Goal: Task Accomplishment & Management: Use online tool/utility

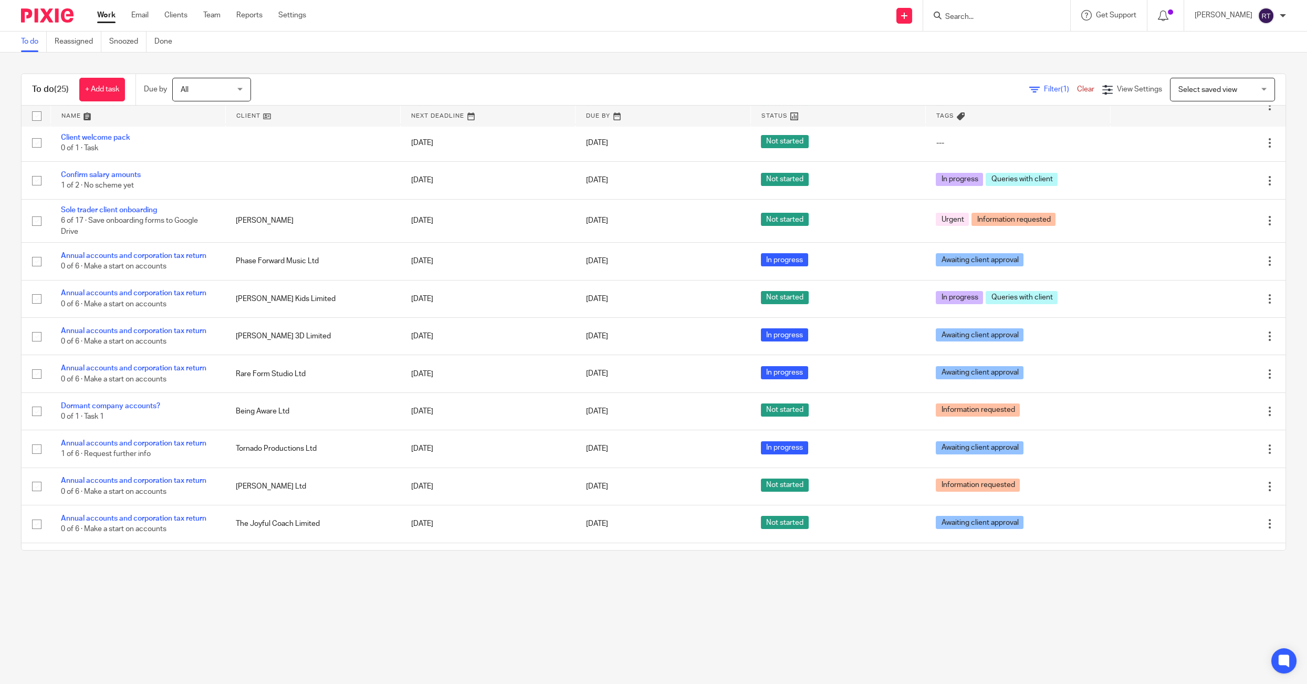
scroll to position [527, 0]
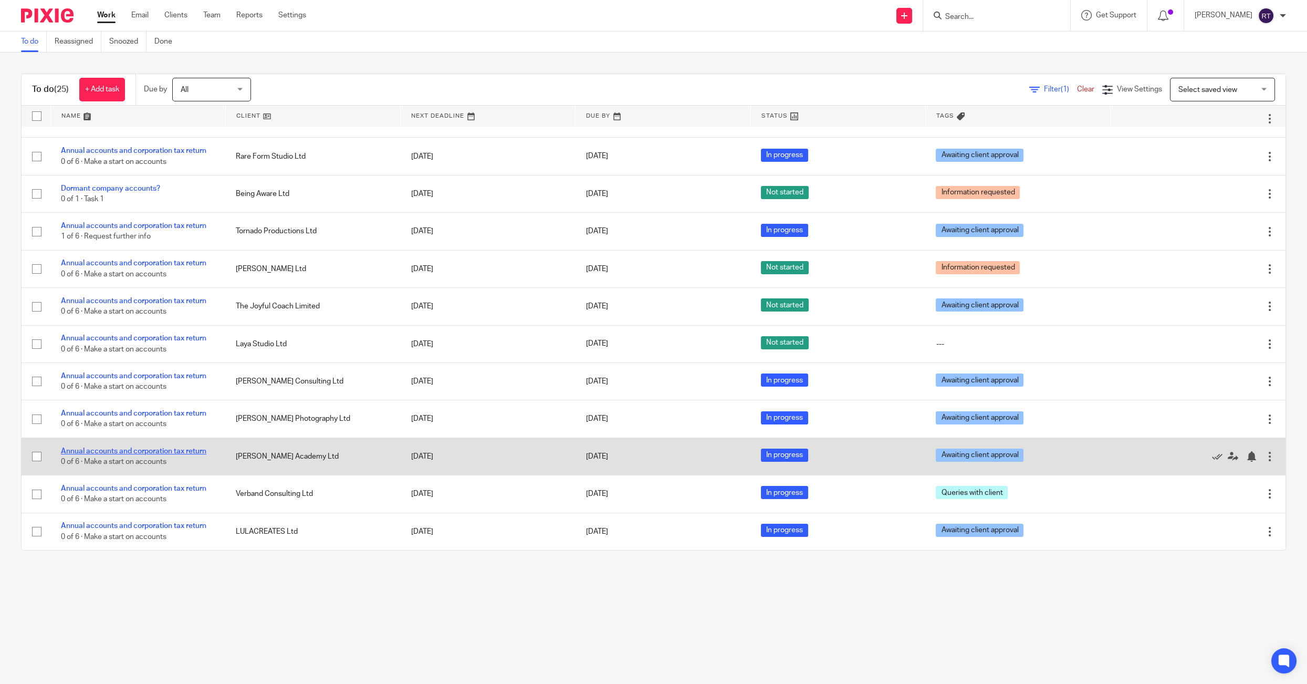
click at [163, 447] on link "Annual accounts and corporation tax return" at bounding box center [133, 450] width 145 height 7
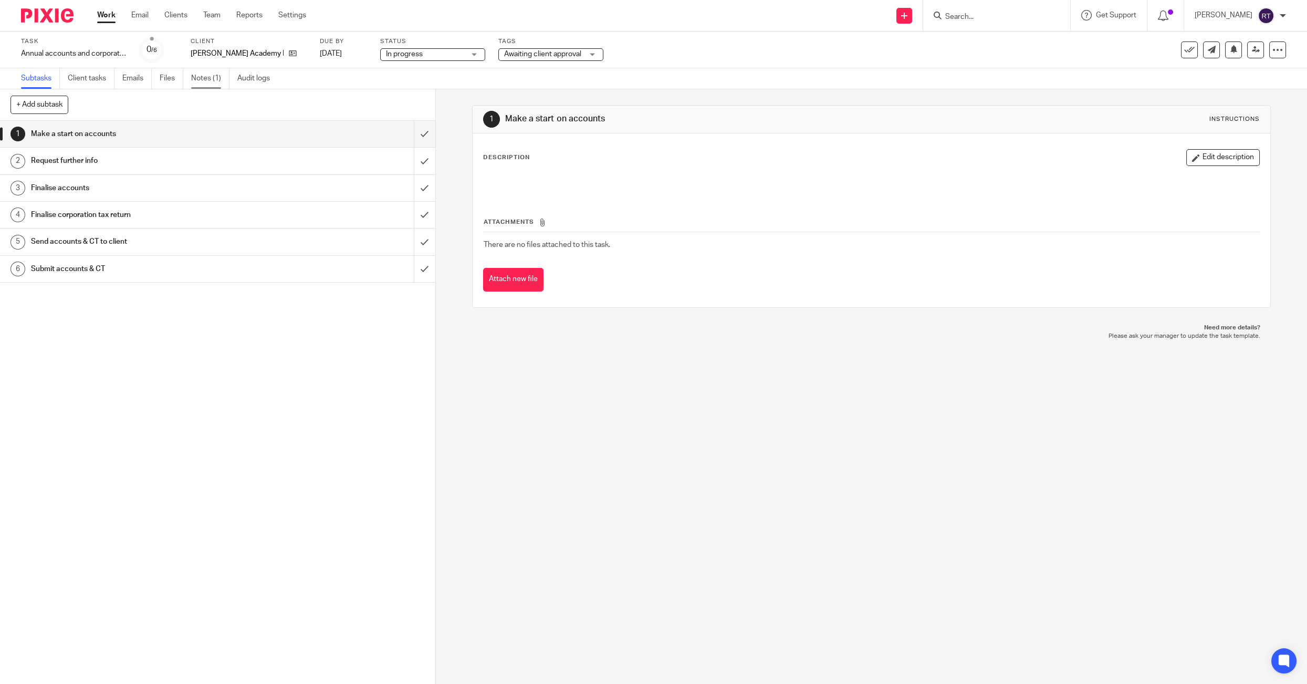
click at [208, 81] on link "Notes (1)" at bounding box center [210, 78] width 38 height 20
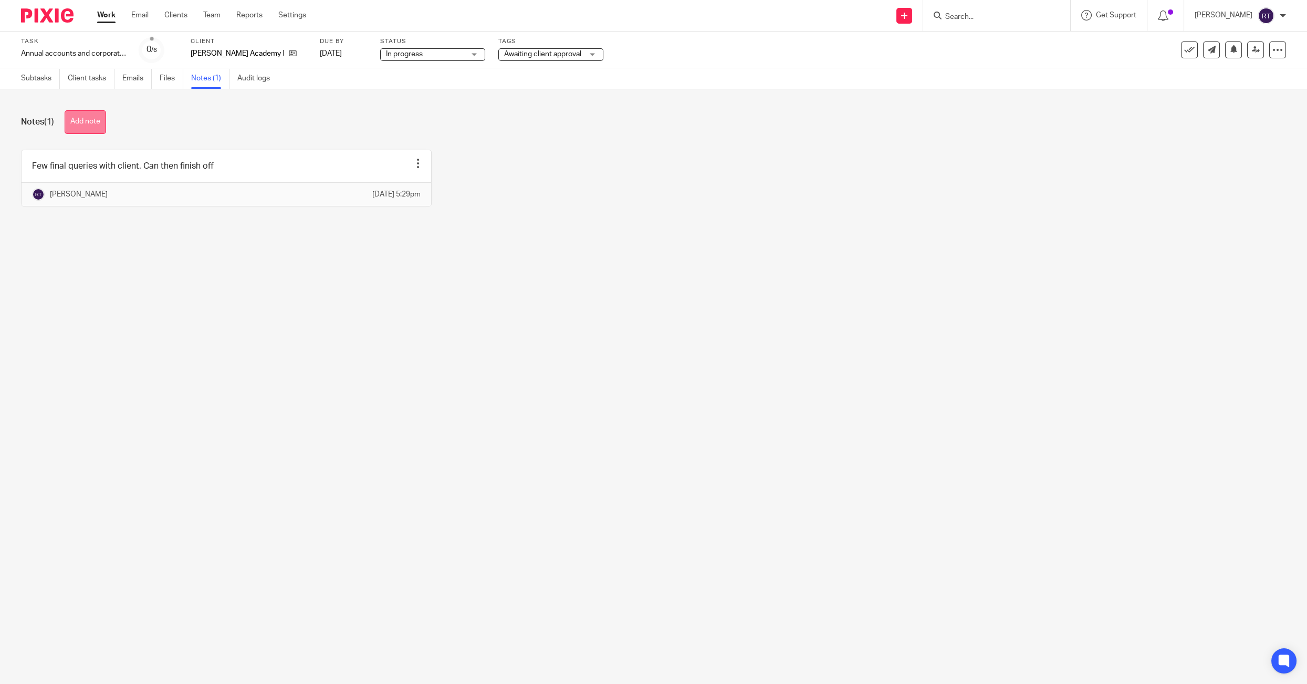
click at [89, 130] on button "Add note" at bounding box center [85, 122] width 41 height 24
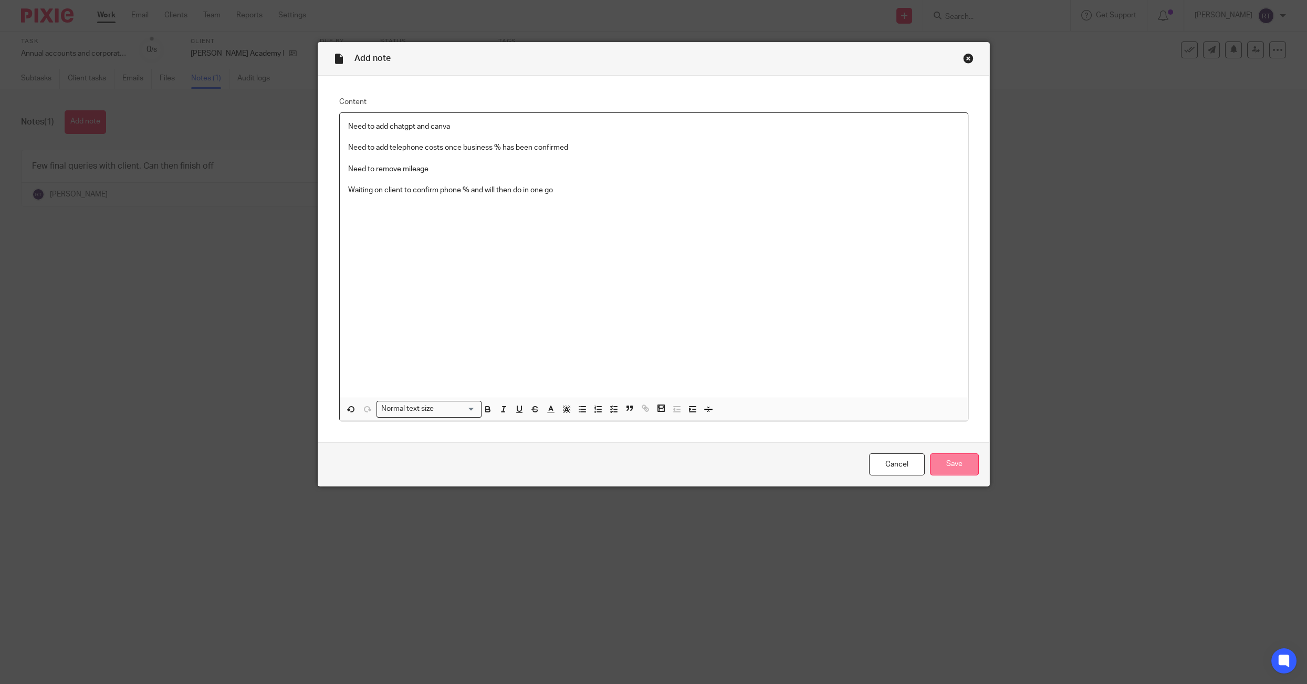
click at [950, 465] on input "Save" at bounding box center [954, 464] width 49 height 23
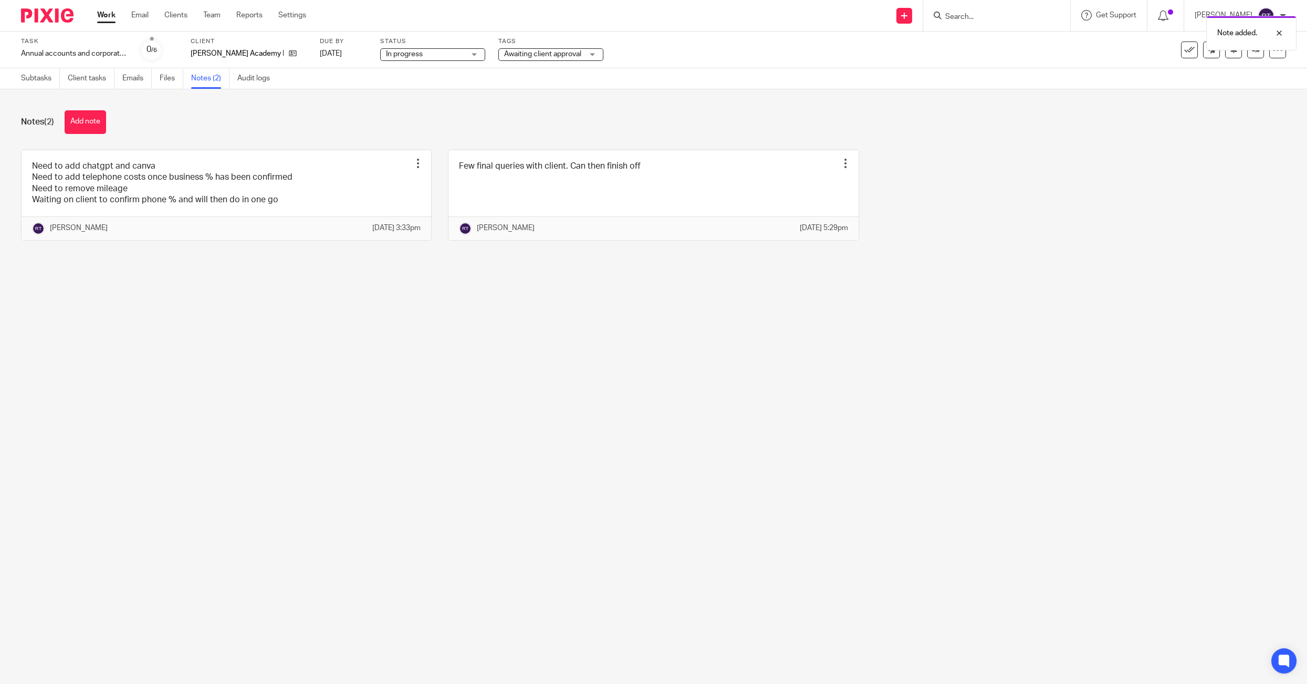
click at [97, 16] on link "Work" at bounding box center [106, 15] width 18 height 11
